Goal: Task Accomplishment & Management: Manage account settings

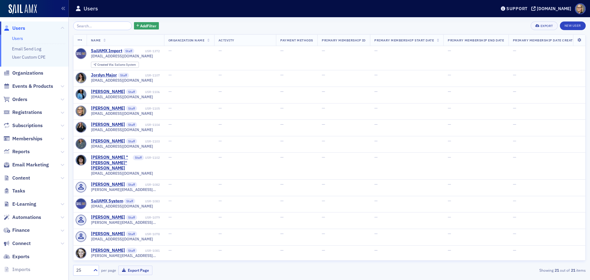
click at [31, 180] on span "Content" at bounding box center [34, 177] width 68 height 13
click at [61, 178] on icon at bounding box center [63, 178] width 4 height 4
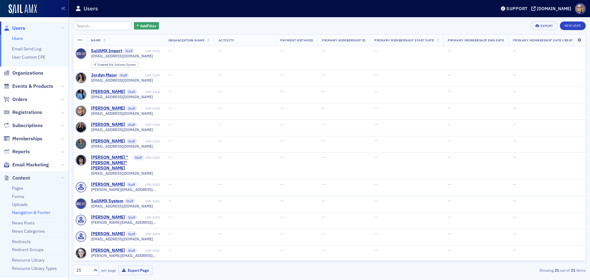
click at [41, 213] on link "Navigation & Footer" at bounding box center [31, 213] width 38 height 6
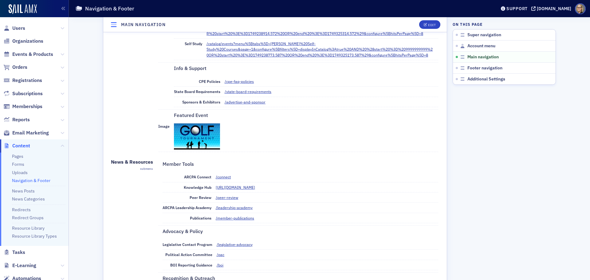
scroll to position [461, 0]
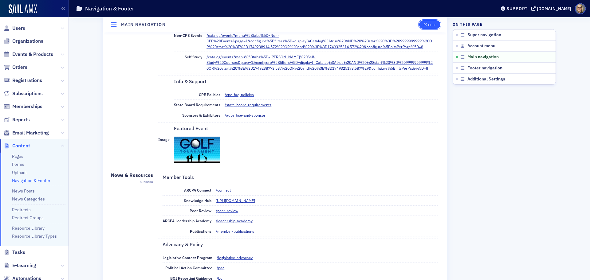
click at [431, 23] on div "Edit" at bounding box center [432, 24] width 8 height 3
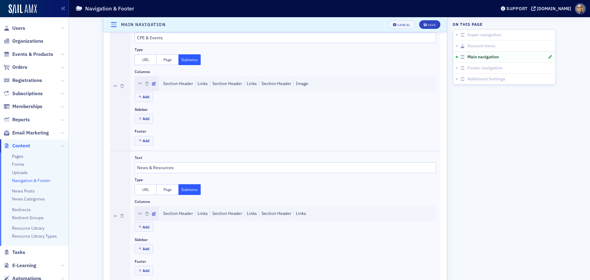
scroll to position [406, 0]
drag, startPoint x: 148, startPoint y: 167, endPoint x: 81, endPoint y: 175, distance: 67.4
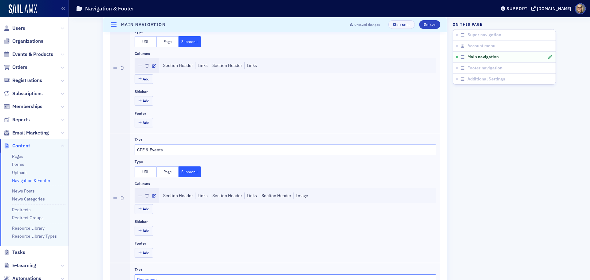
scroll to position [291, 0]
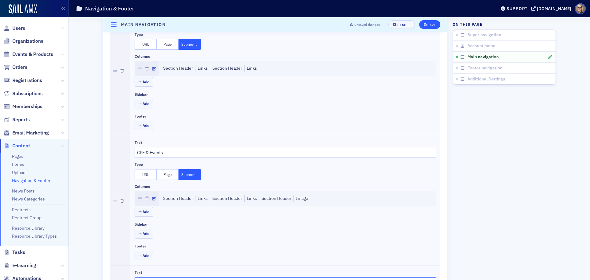
type input "Resources"
click at [432, 23] on div "Save" at bounding box center [431, 24] width 8 height 3
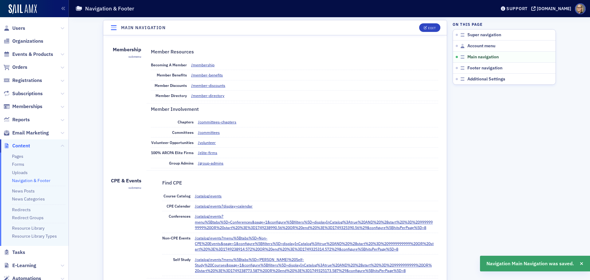
scroll to position [252, 0]
click at [31, 8] on img at bounding box center [23, 9] width 28 height 10
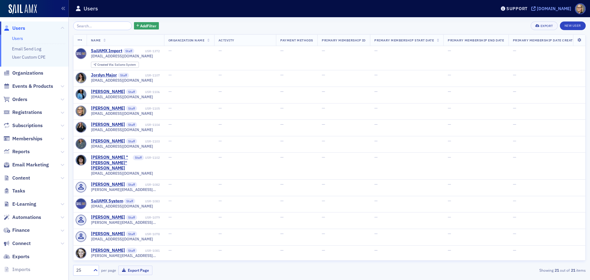
click at [537, 8] on div "[DOMAIN_NAME]" at bounding box center [554, 9] width 34 height 6
